Goal: Information Seeking & Learning: Stay updated

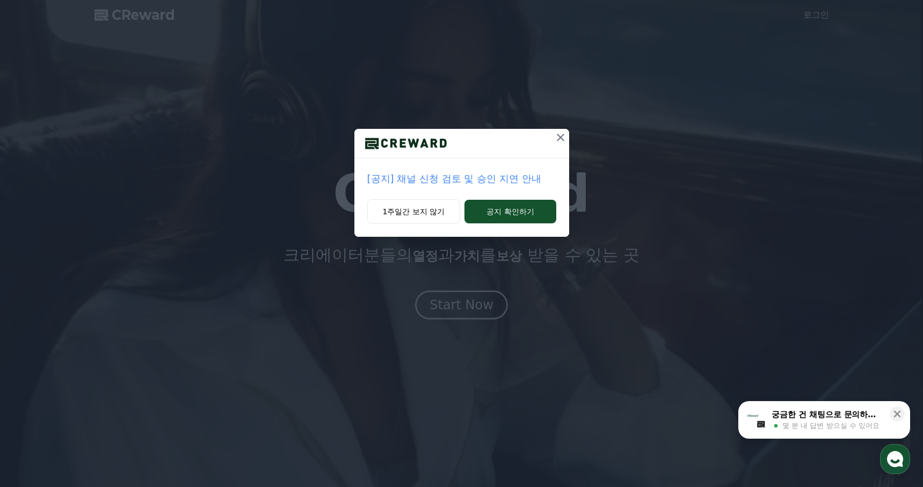
click at [560, 140] on icon at bounding box center [560, 137] width 13 height 13
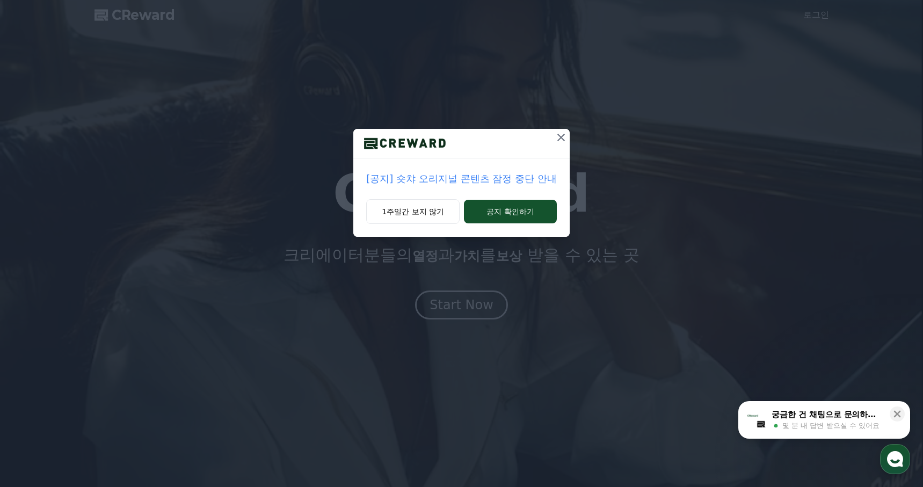
click at [560, 140] on icon at bounding box center [560, 137] width 13 height 13
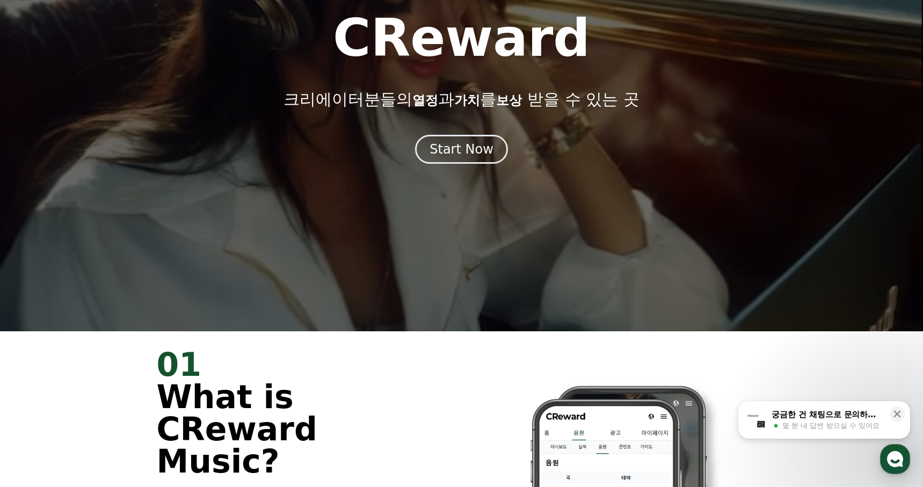
scroll to position [161, 0]
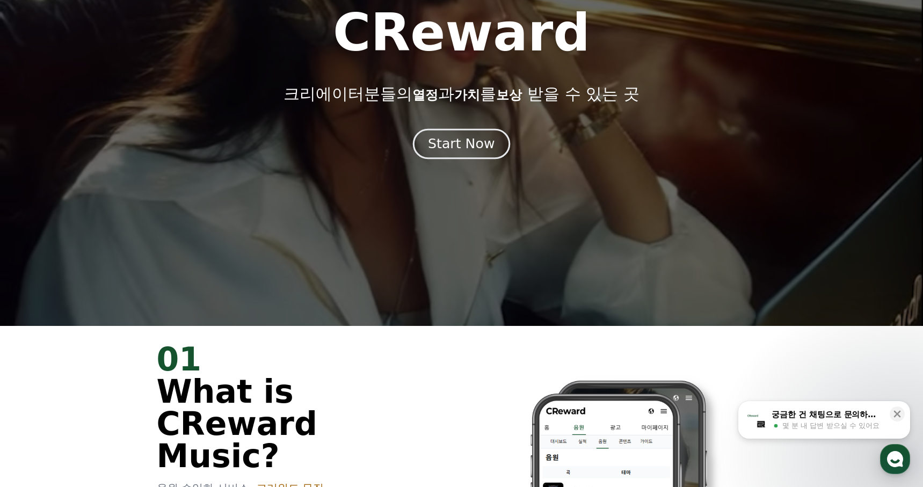
click at [477, 145] on div "Start Now" at bounding box center [461, 144] width 67 height 18
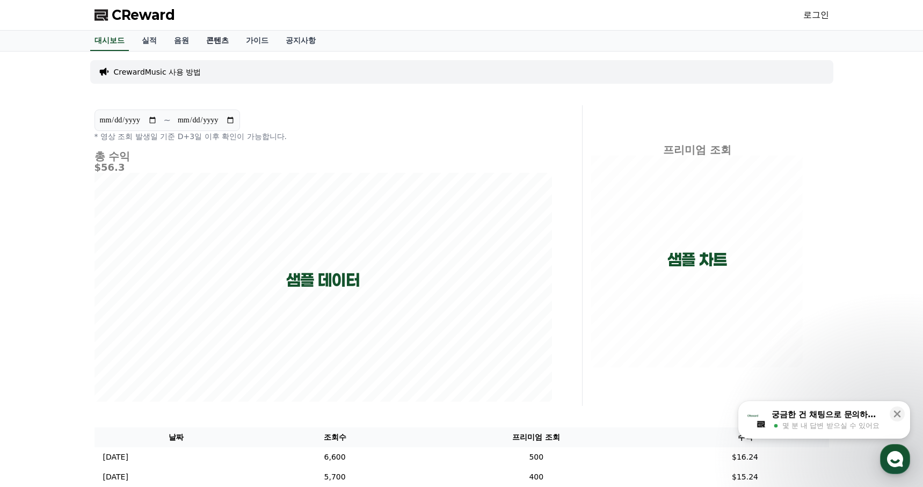
click at [213, 38] on link "콘텐츠" at bounding box center [217, 41] width 40 height 20
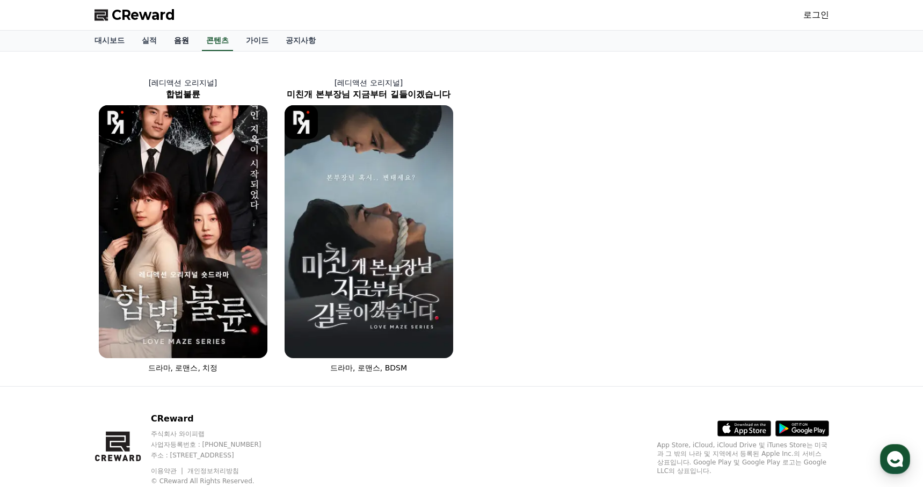
click at [185, 39] on link "음원" at bounding box center [181, 41] width 32 height 20
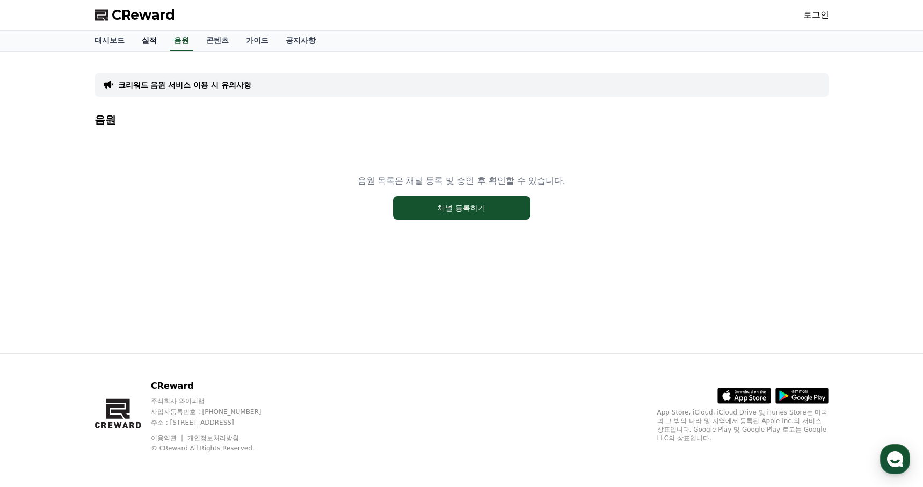
click at [162, 39] on link "실적" at bounding box center [149, 41] width 32 height 20
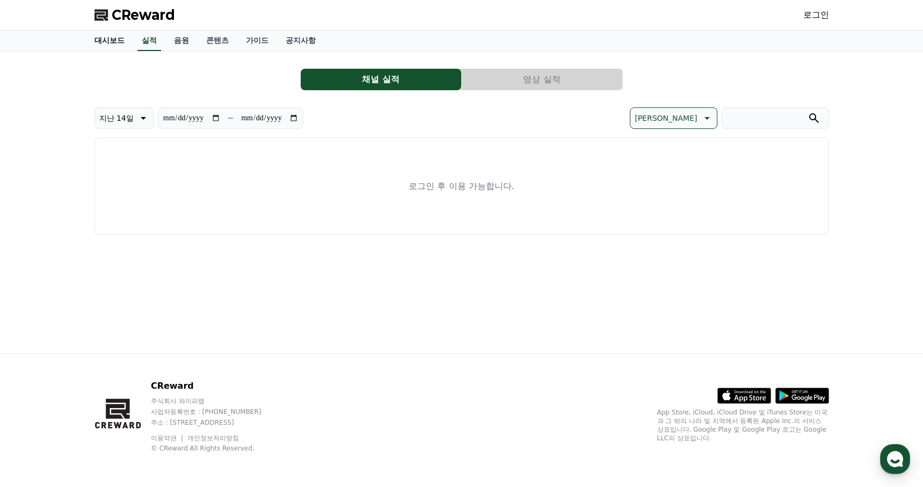
click at [108, 46] on link "대시보드" at bounding box center [109, 41] width 47 height 20
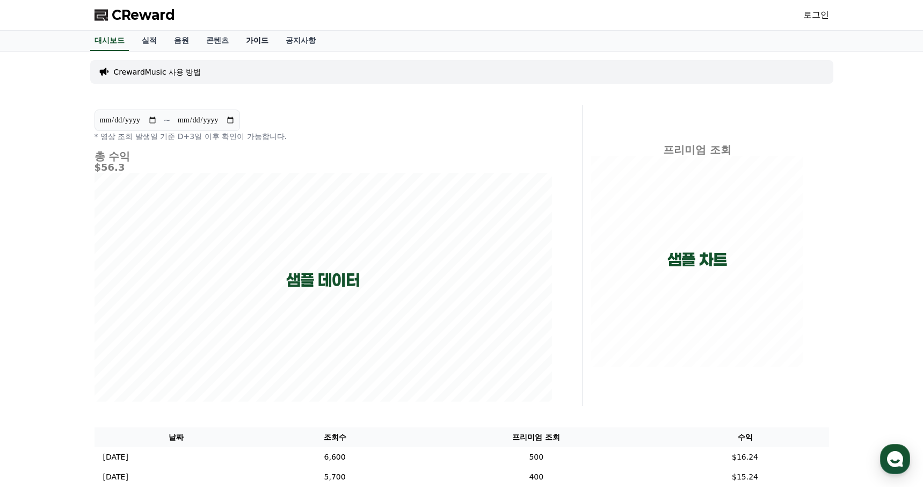
click at [253, 47] on link "가이드" at bounding box center [257, 41] width 40 height 20
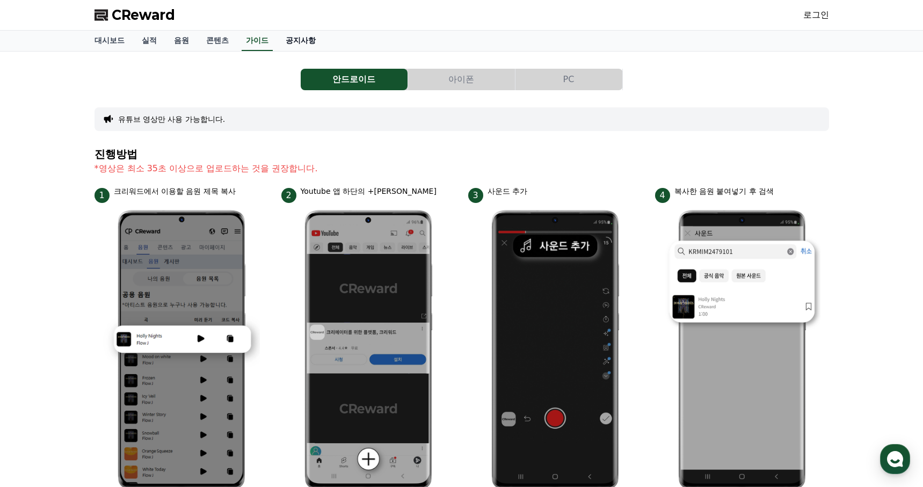
click at [290, 43] on link "공지사항" at bounding box center [300, 41] width 47 height 20
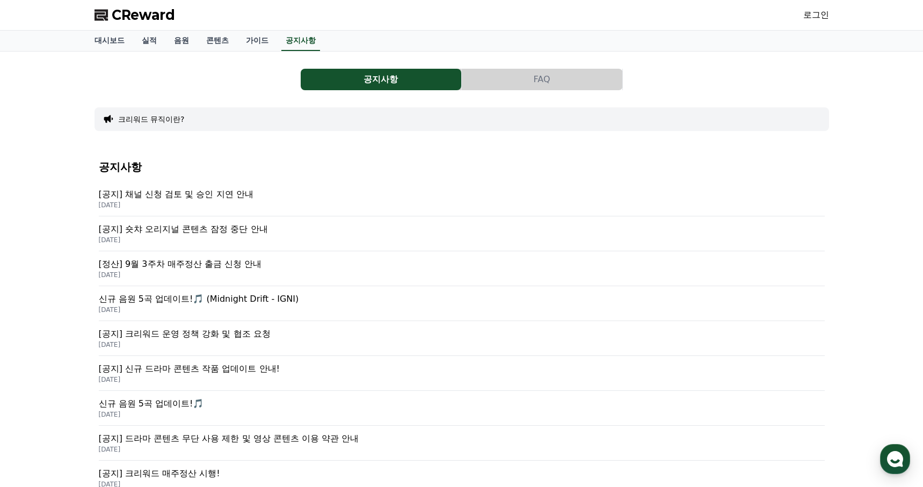
click at [178, 234] on p "[공지] 숏챠 오리지널 콘텐츠 잠정 중단 안내" at bounding box center [462, 229] width 726 height 13
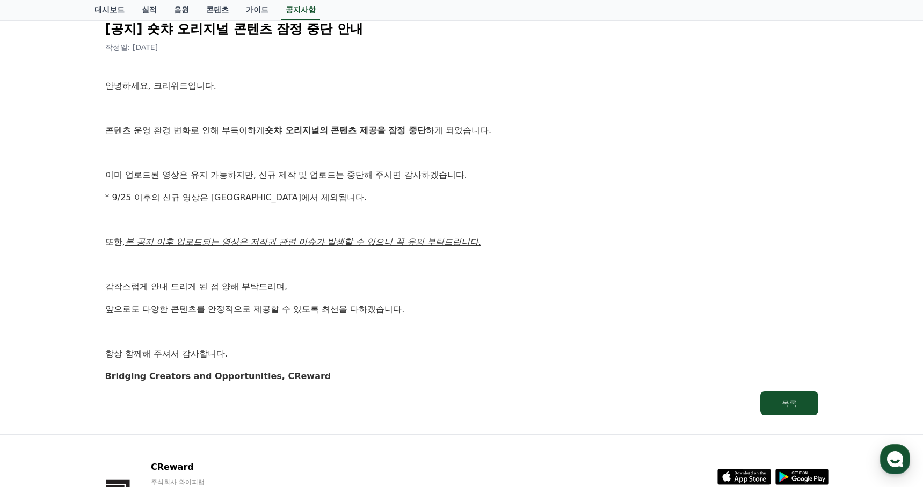
scroll to position [107, 0]
